Goal: Task Accomplishment & Management: Use online tool/utility

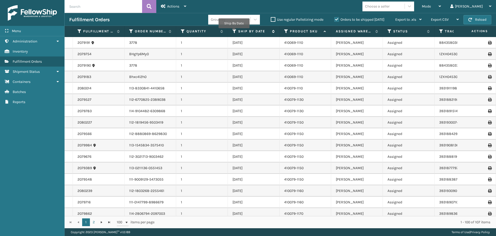
click at [234, 32] on icon at bounding box center [235, 31] width 4 height 5
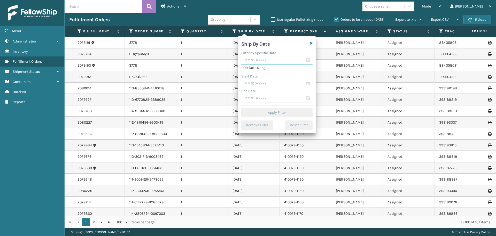
click at [250, 58] on input "text" at bounding box center [277, 60] width 71 height 9
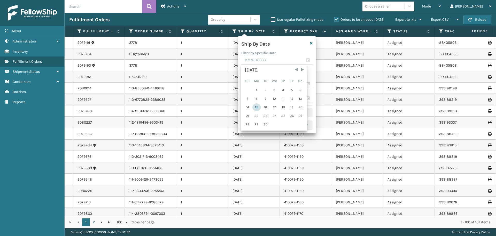
click at [255, 108] on div "15" at bounding box center [257, 107] width 9 height 8
type input "[DATE]"
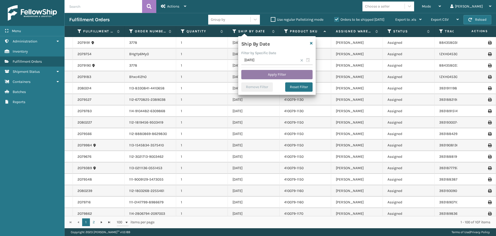
click at [273, 76] on button "Apply Filter" at bounding box center [277, 74] width 71 height 9
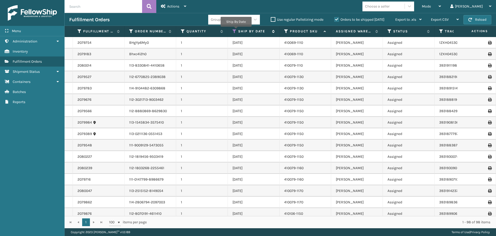
click at [236, 30] on icon at bounding box center [235, 31] width 4 height 5
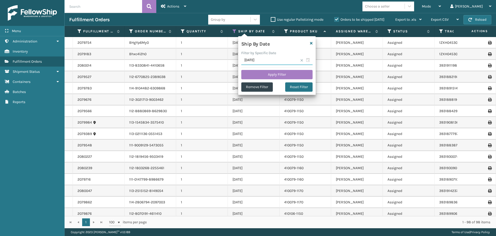
click at [265, 59] on input "[DATE]" at bounding box center [277, 60] width 71 height 9
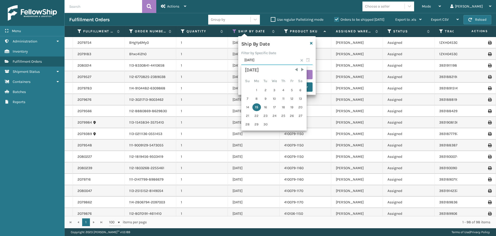
click at [286, 56] on input "[DATE]" at bounding box center [277, 60] width 71 height 9
click at [303, 61] on span at bounding box center [301, 60] width 3 height 3
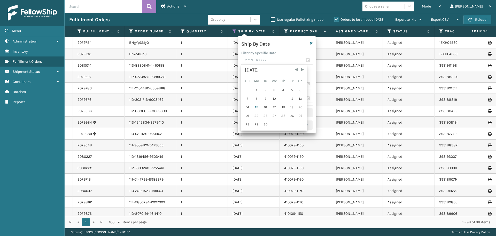
click at [200, 20] on div "Fulfillment Orders" at bounding box center [138, 20] width 139 height 6
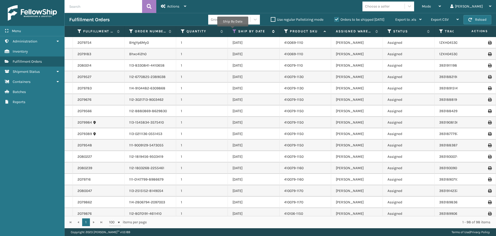
click at [233, 30] on icon at bounding box center [235, 31] width 4 height 5
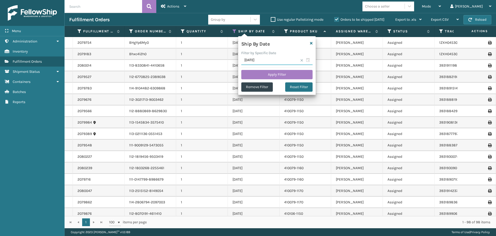
click at [309, 59] on input "[DATE]" at bounding box center [277, 60] width 71 height 9
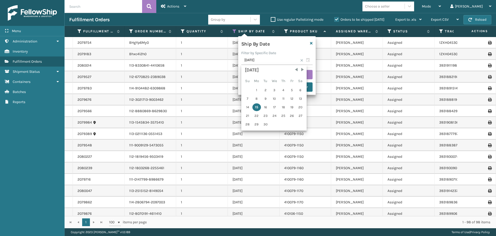
click at [288, 55] on div "Filter by Specific Date" at bounding box center [277, 52] width 71 height 5
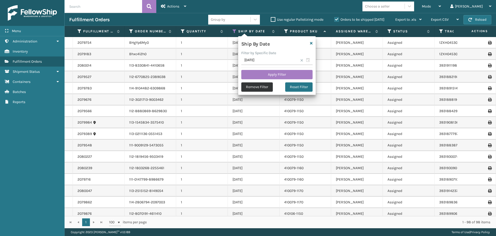
click at [269, 88] on button "Remove Filter" at bounding box center [258, 86] width 32 height 9
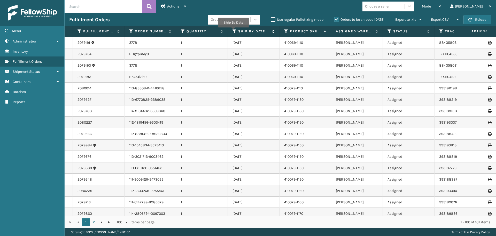
click at [233, 31] on icon at bounding box center [235, 31] width 4 height 5
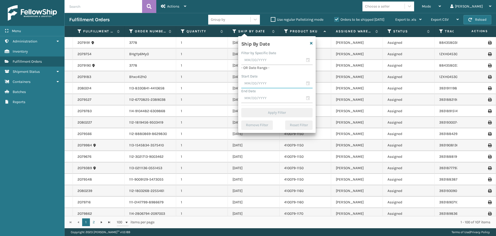
click at [262, 79] on input "text" at bounding box center [277, 83] width 71 height 9
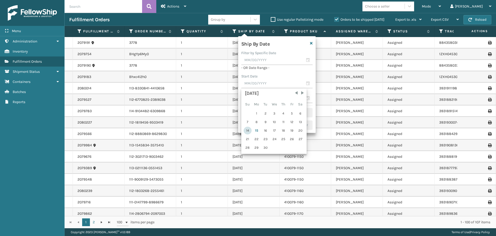
click at [248, 130] on div "14" at bounding box center [248, 130] width 8 height 8
type input "[DATE]"
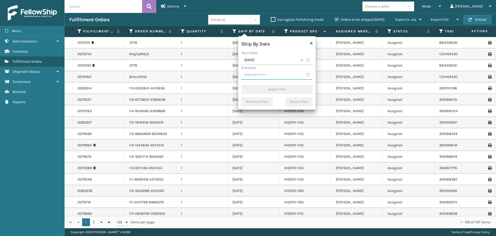
click at [269, 77] on input "text" at bounding box center [277, 74] width 71 height 9
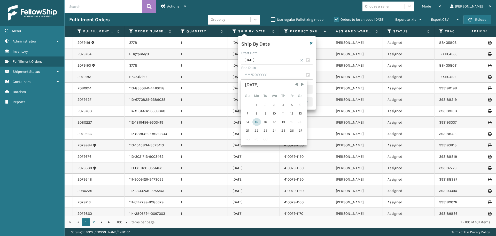
click at [256, 122] on div "15" at bounding box center [257, 122] width 9 height 8
type input "[DATE]"
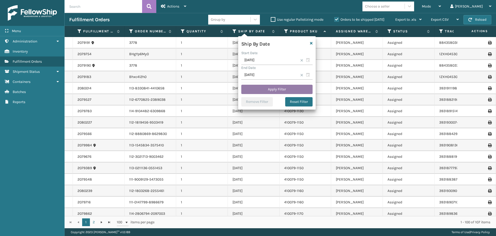
click at [278, 87] on button "Apply Filter" at bounding box center [277, 89] width 71 height 9
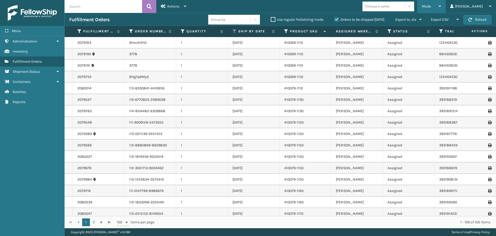
click at [431, 7] on span "Mode" at bounding box center [426, 6] width 9 height 4
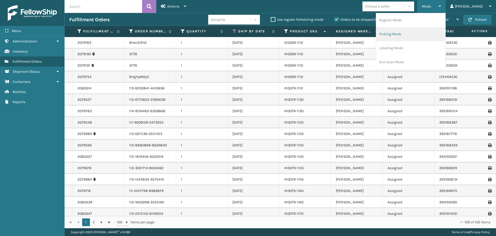
click at [423, 36] on li "Picking Mode" at bounding box center [410, 34] width 69 height 14
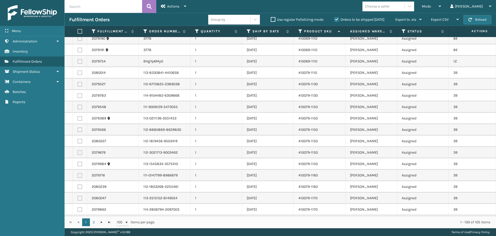
drag, startPoint x: 289, startPoint y: 210, endPoint x: 300, endPoint y: 208, distance: 11.1
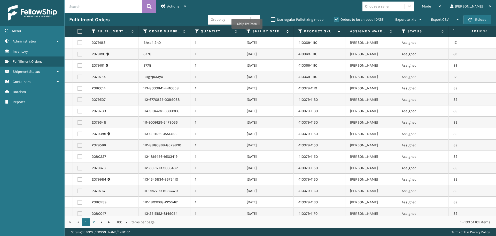
click at [247, 32] on icon at bounding box center [249, 31] width 4 height 5
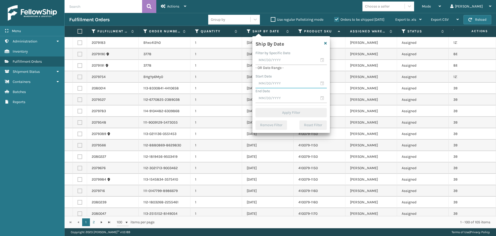
click at [272, 85] on input "text" at bounding box center [291, 83] width 71 height 9
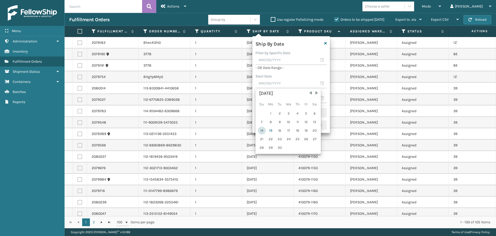
click at [262, 131] on div "14" at bounding box center [262, 130] width 8 height 8
type input "[DATE]"
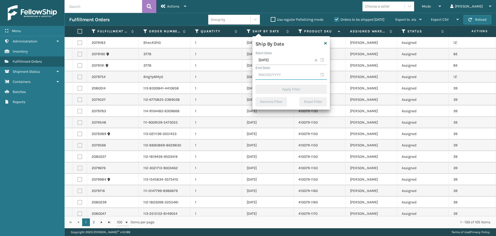
click at [278, 72] on input "text" at bounding box center [291, 74] width 71 height 9
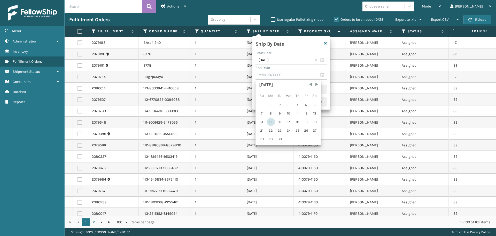
click at [273, 123] on div "15" at bounding box center [271, 122] width 9 height 8
type input "[DATE]"
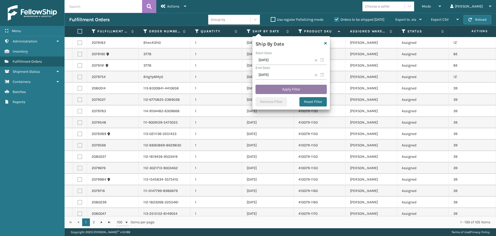
click at [293, 87] on button "Apply Filter" at bounding box center [291, 89] width 71 height 9
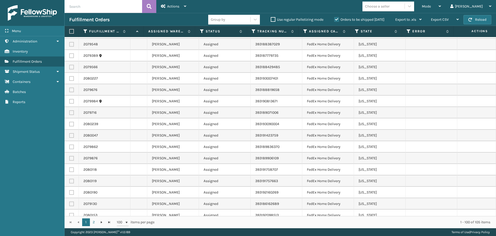
scroll to position [0, 202]
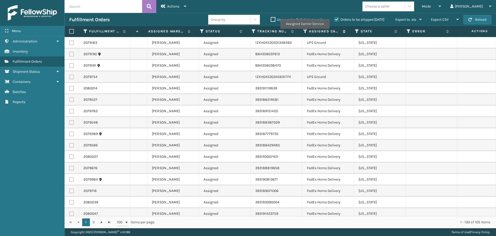
click at [305, 32] on icon at bounding box center [306, 31] width 4 height 5
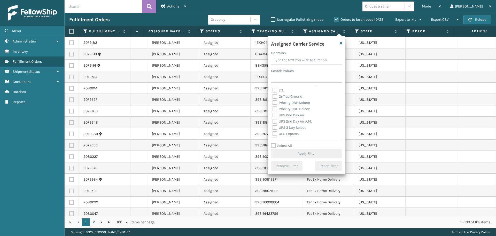
scroll to position [87, 0]
click at [297, 99] on label "UPS 2nd Day Air" at bounding box center [289, 101] width 32 height 4
click at [273, 99] on input "UPS 2nd Day Air" at bounding box center [273, 99] width 0 height 3
checkbox input "true"
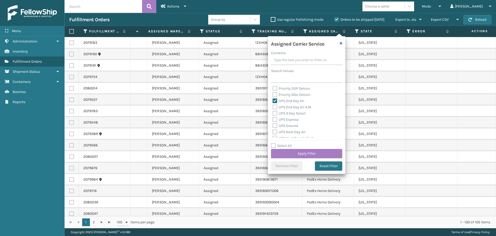
click at [296, 106] on label "UPS 2nd Day Air A.M." at bounding box center [292, 107] width 39 height 4
click at [273, 106] on input "UPS 2nd Day Air A.M." at bounding box center [273, 105] width 0 height 3
checkbox input "true"
click at [296, 112] on label "UPS 3 Day Select" at bounding box center [289, 113] width 33 height 4
click at [273, 112] on input "UPS 3 Day Select" at bounding box center [273, 111] width 0 height 3
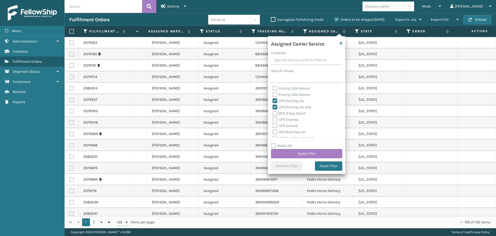
checkbox input "true"
click at [294, 119] on label "UPS Express" at bounding box center [286, 119] width 26 height 4
click at [273, 119] on input "UPS Express" at bounding box center [273, 117] width 0 height 3
checkbox input "true"
click at [294, 128] on div "UPS Ground" at bounding box center [307, 126] width 68 height 6
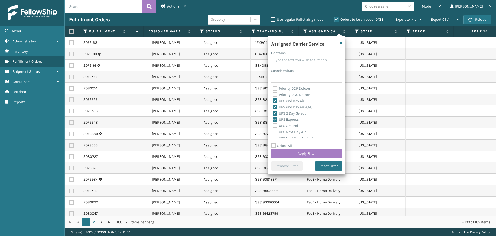
click at [293, 126] on label "UPS Ground" at bounding box center [285, 125] width 25 height 4
click at [273, 126] on input "UPS Ground" at bounding box center [273, 124] width 0 height 3
checkbox input "true"
click at [297, 132] on label "UPS Next Day Air" at bounding box center [289, 132] width 33 height 4
click at [273, 132] on input "UPS Next Day Air" at bounding box center [273, 130] width 0 height 3
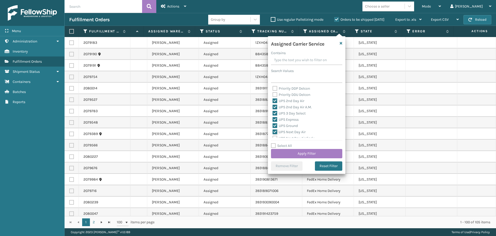
checkbox input "true"
click at [281, 122] on label "UPS Next Day Air Early" at bounding box center [294, 121] width 42 height 4
click at [273, 122] on input "UPS Next Day Air Early" at bounding box center [273, 119] width 0 height 3
checkbox input "true"
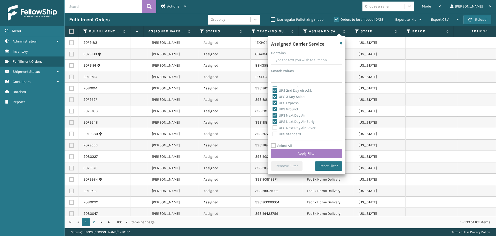
click at [285, 126] on label "UPS Next Day Air Saver" at bounding box center [294, 127] width 43 height 4
click at [273, 126] on input "UPS Next Day Air Saver" at bounding box center [273, 126] width 0 height 3
checkbox input "true"
click at [289, 133] on label "UPS Standard" at bounding box center [287, 134] width 28 height 4
click at [273, 133] on input "UPS Standard" at bounding box center [273, 132] width 0 height 3
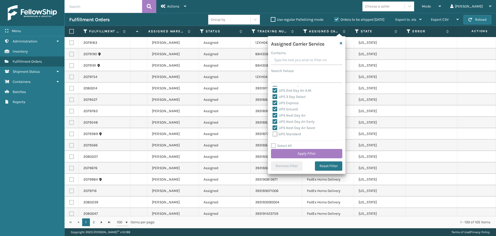
checkbox input "true"
click at [312, 119] on label "UPS SurePost 1LB or Greater" at bounding box center [298, 119] width 51 height 4
click at [273, 119] on input "UPS SurePost 1LB or Greater" at bounding box center [273, 117] width 0 height 3
checkbox input "true"
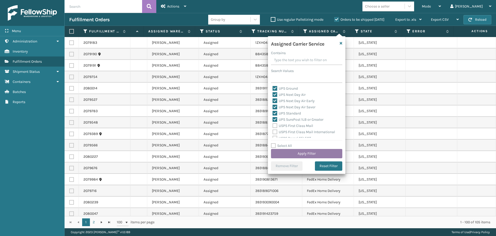
click at [325, 154] on button "Apply Filter" at bounding box center [306, 153] width 71 height 9
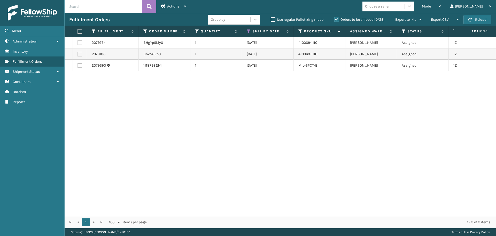
click at [79, 32] on label at bounding box center [79, 31] width 3 height 5
click at [78, 32] on input "checkbox" at bounding box center [78, 31] width 0 height 3
checkbox input "true"
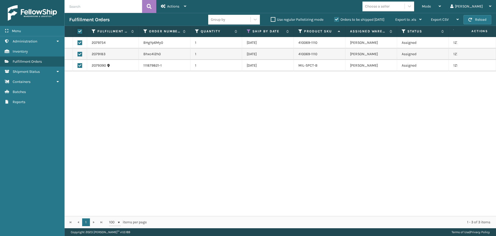
checkbox input "true"
click at [166, 8] on div "Actions" at bounding box center [173, 6] width 25 height 13
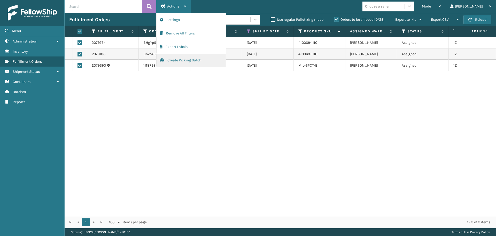
click at [197, 63] on button "Create Picking Batch" at bounding box center [191, 60] width 69 height 13
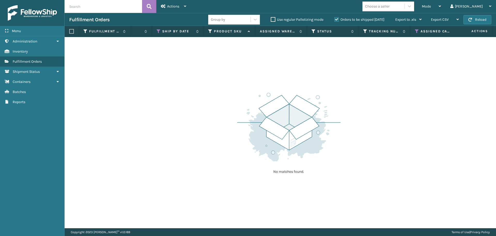
scroll to position [0, 92]
click at [415, 32] on icon at bounding box center [415, 31] width 4 height 5
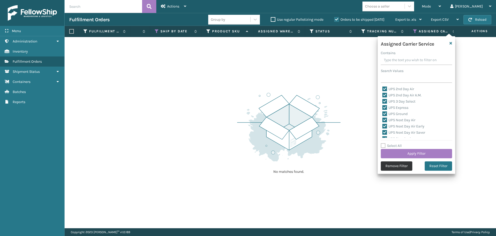
click at [395, 167] on button "Remove Filter" at bounding box center [397, 165] width 32 height 9
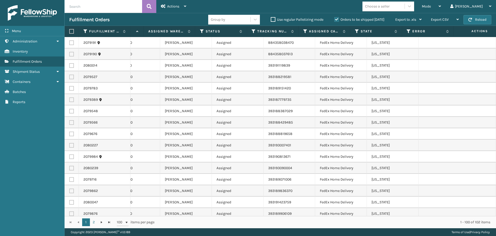
scroll to position [0, 10]
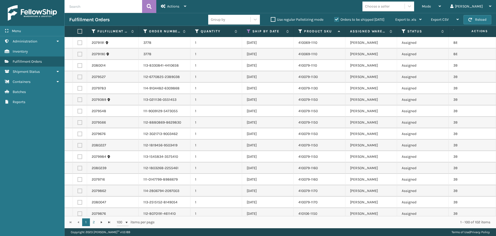
click at [81, 30] on label at bounding box center [79, 31] width 3 height 5
click at [78, 30] on input "checkbox" at bounding box center [78, 31] width 0 height 3
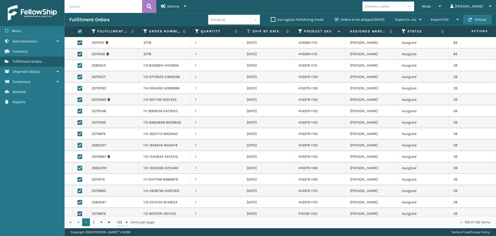
checkbox input "true"
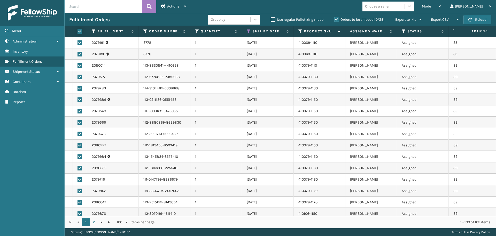
checkbox input "true"
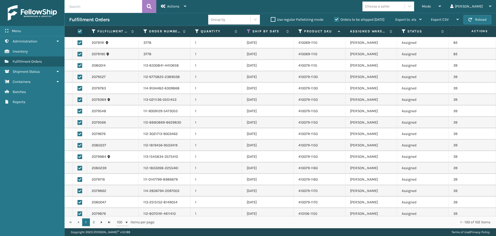
checkbox input "true"
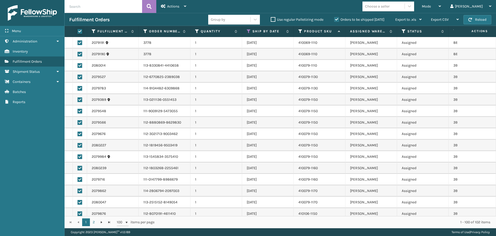
checkbox input "true"
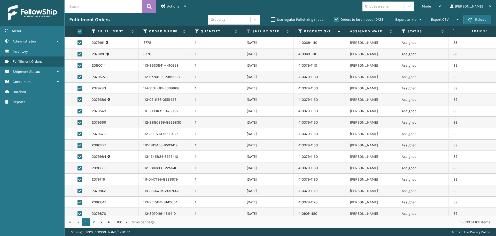
checkbox input "true"
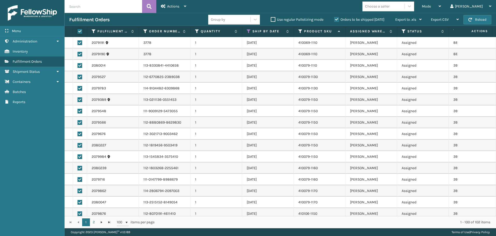
checkbox input "true"
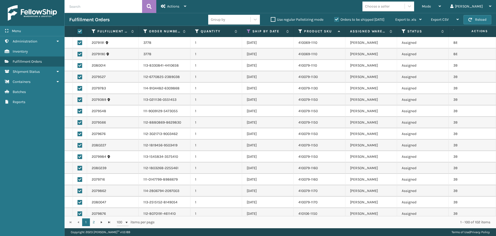
checkbox input "true"
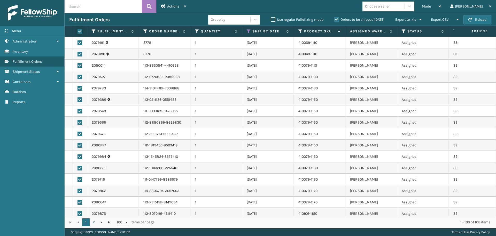
checkbox input "true"
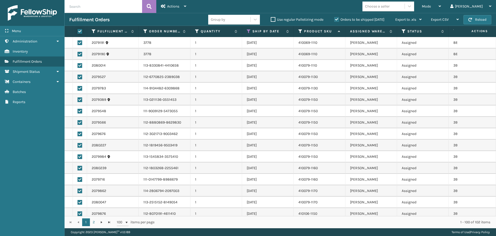
checkbox input "true"
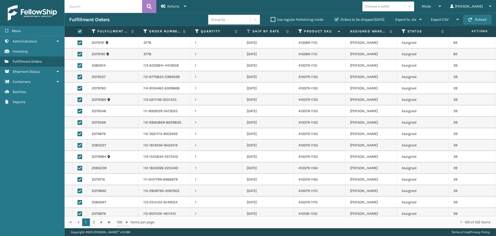
checkbox input "true"
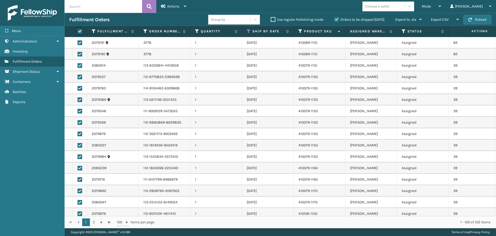
checkbox input "true"
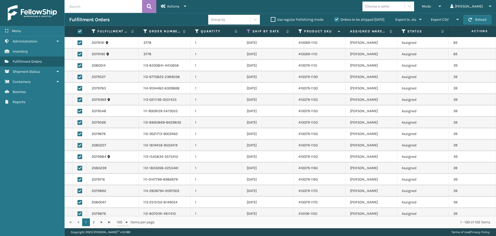
checkbox input "true"
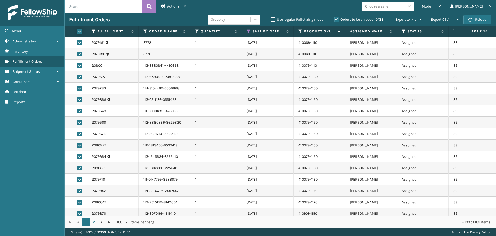
checkbox input "true"
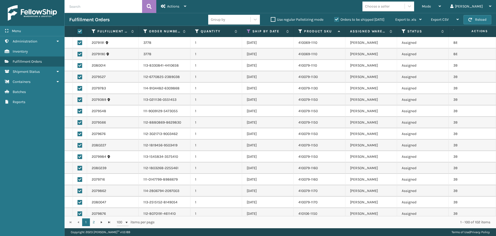
checkbox input "true"
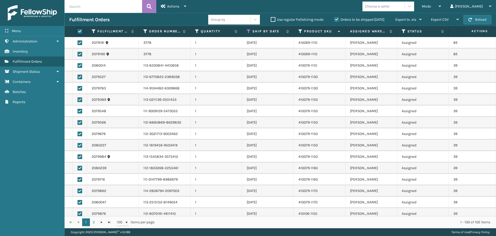
checkbox input "true"
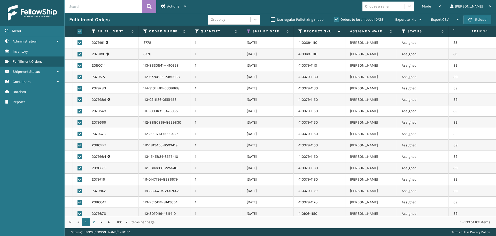
checkbox input "true"
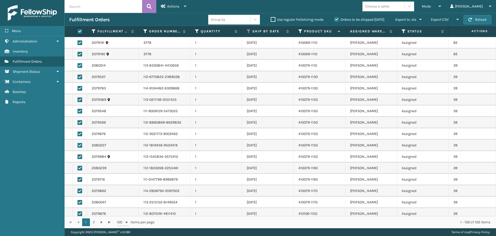
checkbox input "true"
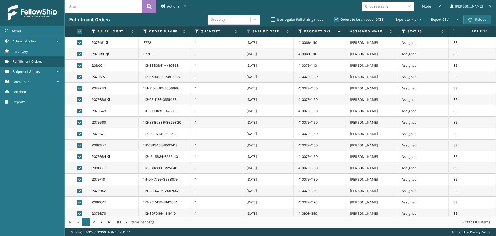
checkbox input "true"
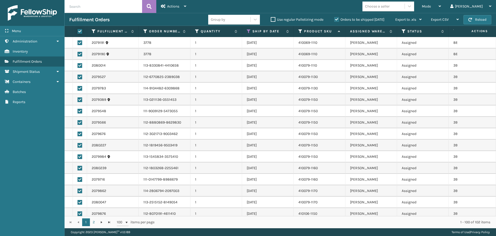
checkbox input "true"
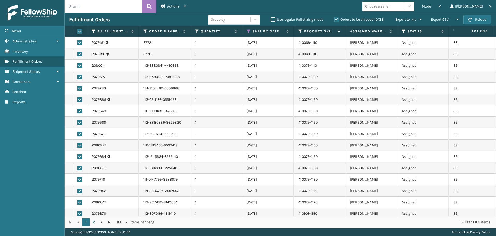
checkbox input "true"
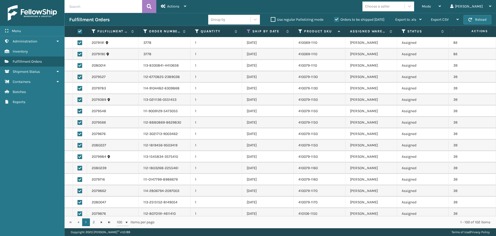
checkbox input "true"
click at [167, 9] on div "Actions" at bounding box center [173, 6] width 25 height 13
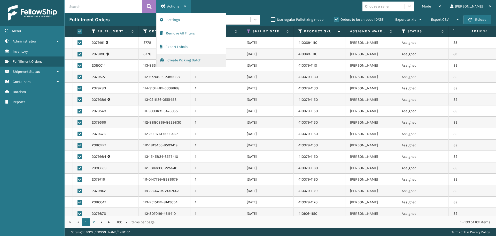
click at [182, 61] on button "Create Picking Batch" at bounding box center [191, 60] width 69 height 13
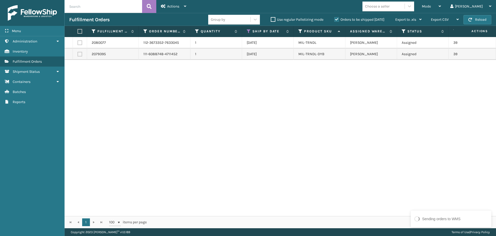
click at [79, 30] on label at bounding box center [79, 31] width 3 height 5
click at [78, 30] on input "checkbox" at bounding box center [78, 31] width 0 height 3
checkbox input "true"
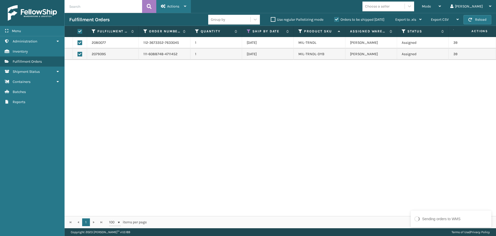
click at [173, 6] on span "Actions" at bounding box center [173, 6] width 12 height 4
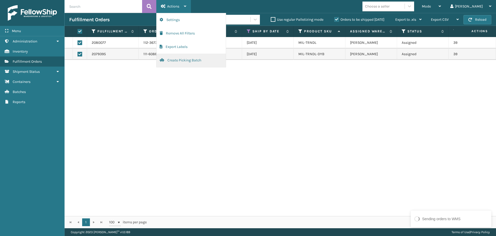
click at [186, 60] on button "Create Picking Batch" at bounding box center [191, 60] width 69 height 13
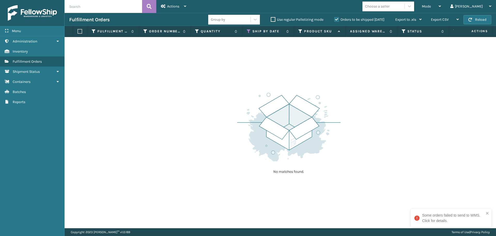
click at [455, 224] on div "Some orders failed to send to WMS. Click for details." at bounding box center [449, 218] width 73 height 14
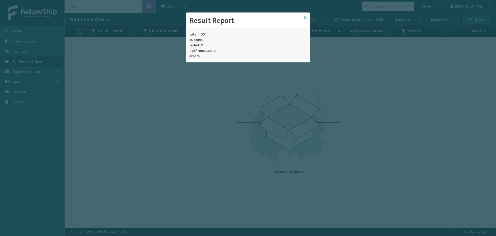
click at [306, 18] on icon at bounding box center [305, 18] width 3 height 4
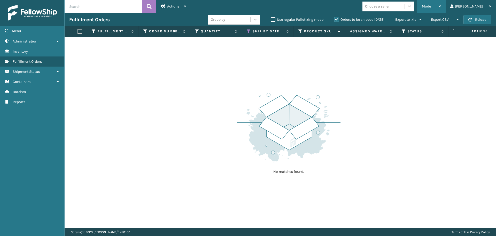
click at [446, 6] on div "Mode Regular Mode Picking Mode Labeling Mode Exit Scan Mode" at bounding box center [432, 6] width 28 height 13
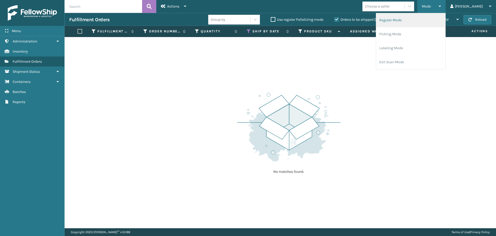
click at [442, 25] on li "Regular Mode" at bounding box center [410, 20] width 69 height 14
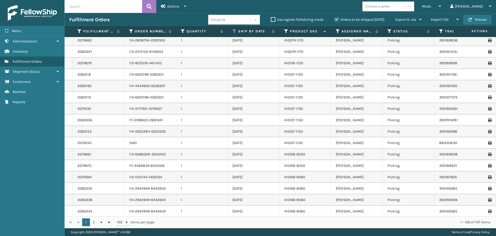
scroll to position [207, 0]
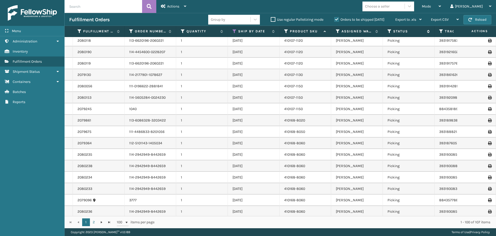
click at [391, 33] on icon at bounding box center [390, 31] width 4 height 5
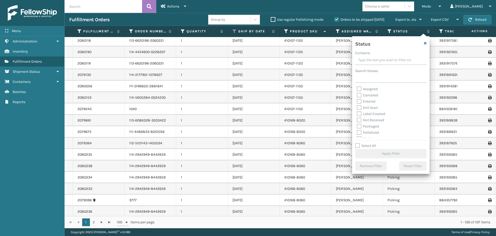
click at [360, 88] on label "Assigned" at bounding box center [367, 89] width 21 height 4
click at [357, 88] on input "Assigned" at bounding box center [357, 87] width 0 height 3
checkbox input "true"
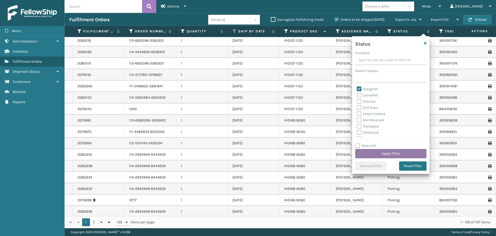
click at [392, 150] on button "Apply Filter" at bounding box center [391, 153] width 71 height 9
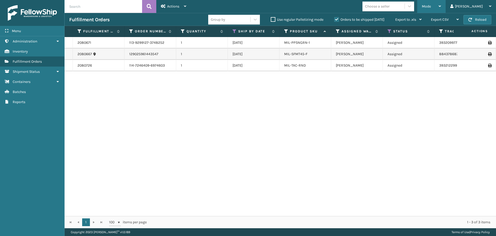
click at [441, 6] on div "Mode" at bounding box center [431, 6] width 19 height 13
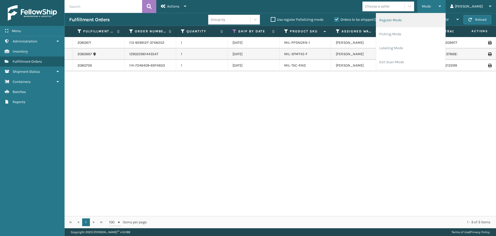
click at [422, 24] on li "Regular Mode" at bounding box center [410, 20] width 69 height 14
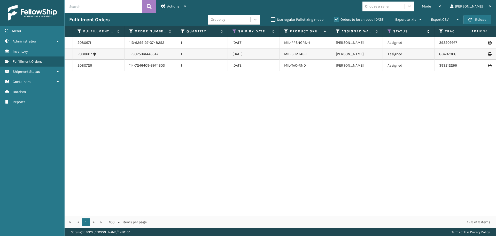
click at [390, 33] on icon at bounding box center [390, 31] width 4 height 5
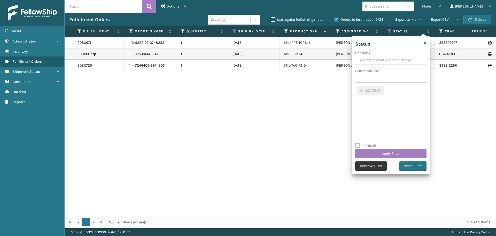
click at [373, 166] on button "Remove Filter" at bounding box center [372, 165] width 32 height 9
